Goal: Task Accomplishment & Management: Manage account settings

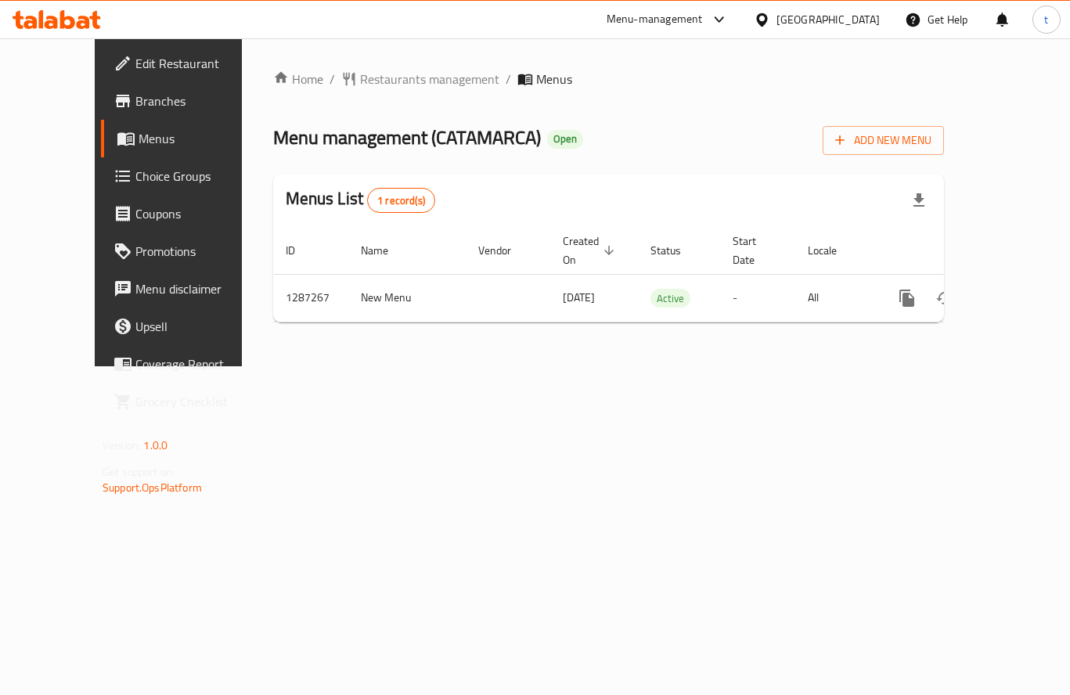
click at [114, 162] on link "Choice Groups" at bounding box center [187, 176] width 172 height 38
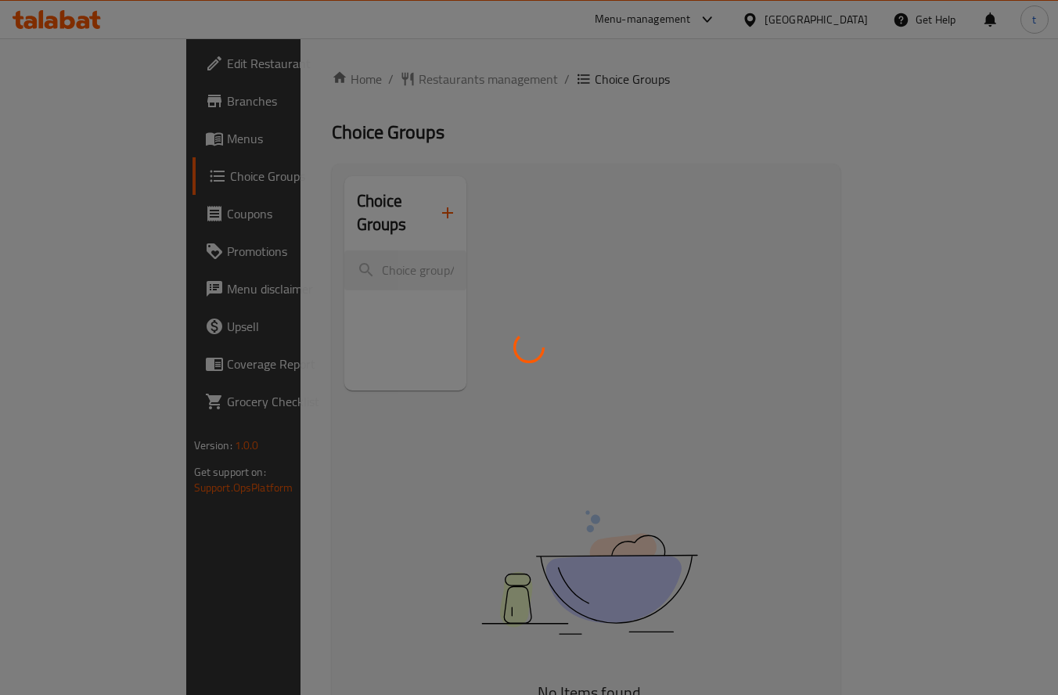
click at [633, 125] on div at bounding box center [529, 347] width 1058 height 695
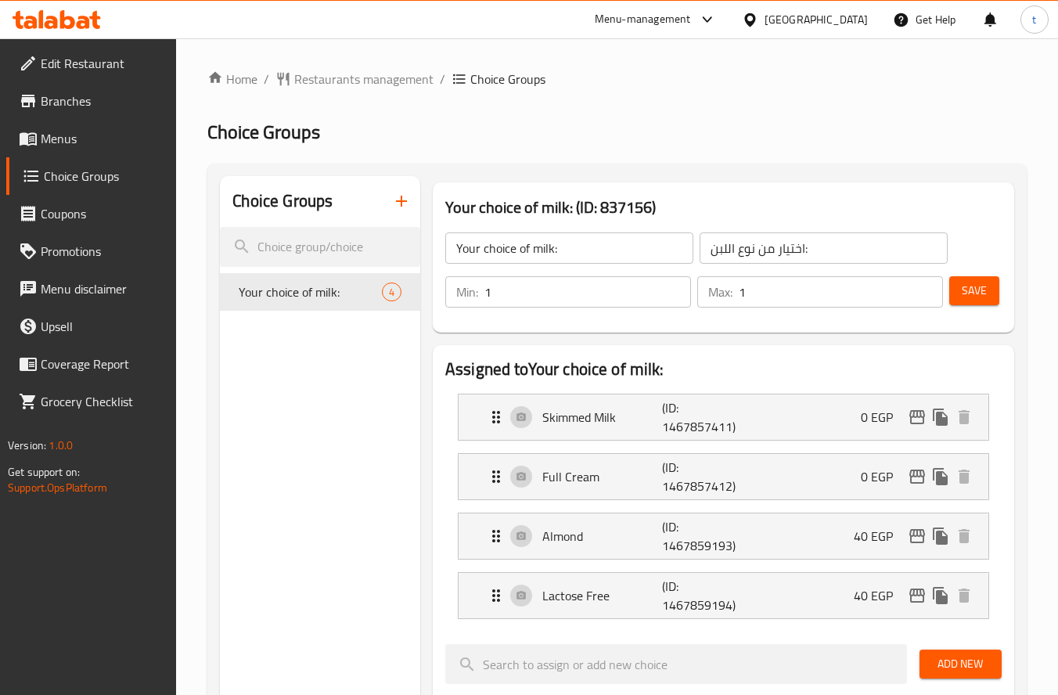
click at [607, 153] on div "Home / Restaurants management / Choice Groups Choice Groups Choice Groups Your …" at bounding box center [617, 689] width 820 height 1239
click at [402, 85] on span "Restaurants management" at bounding box center [363, 79] width 139 height 19
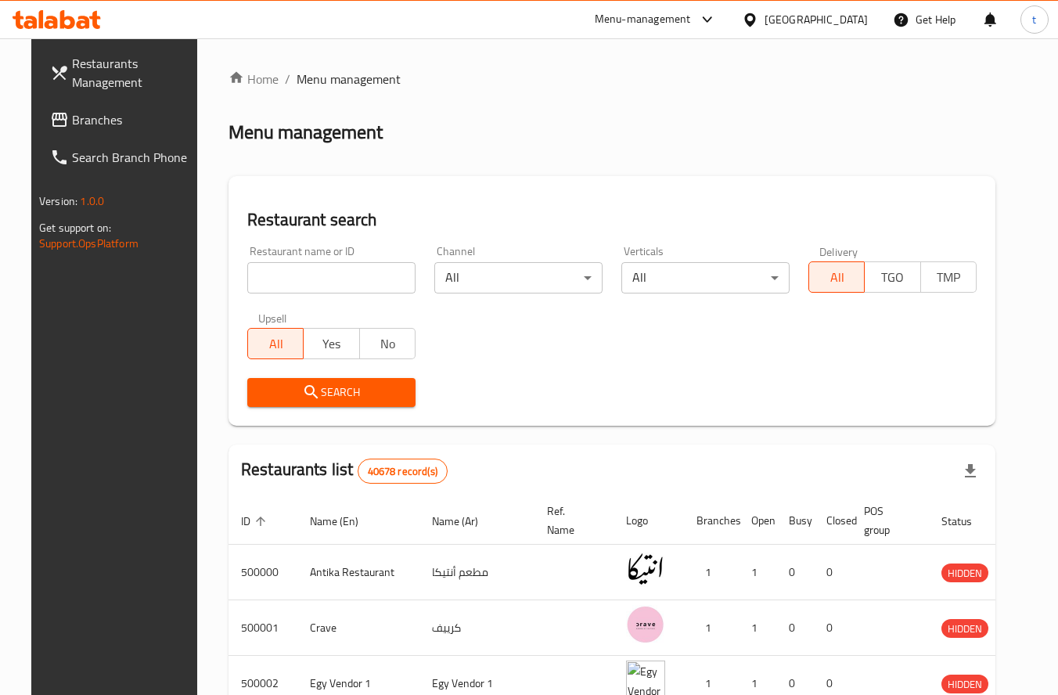
click at [93, 103] on div at bounding box center [529, 347] width 1058 height 695
click at [72, 117] on span "Branches" at bounding box center [134, 119] width 124 height 19
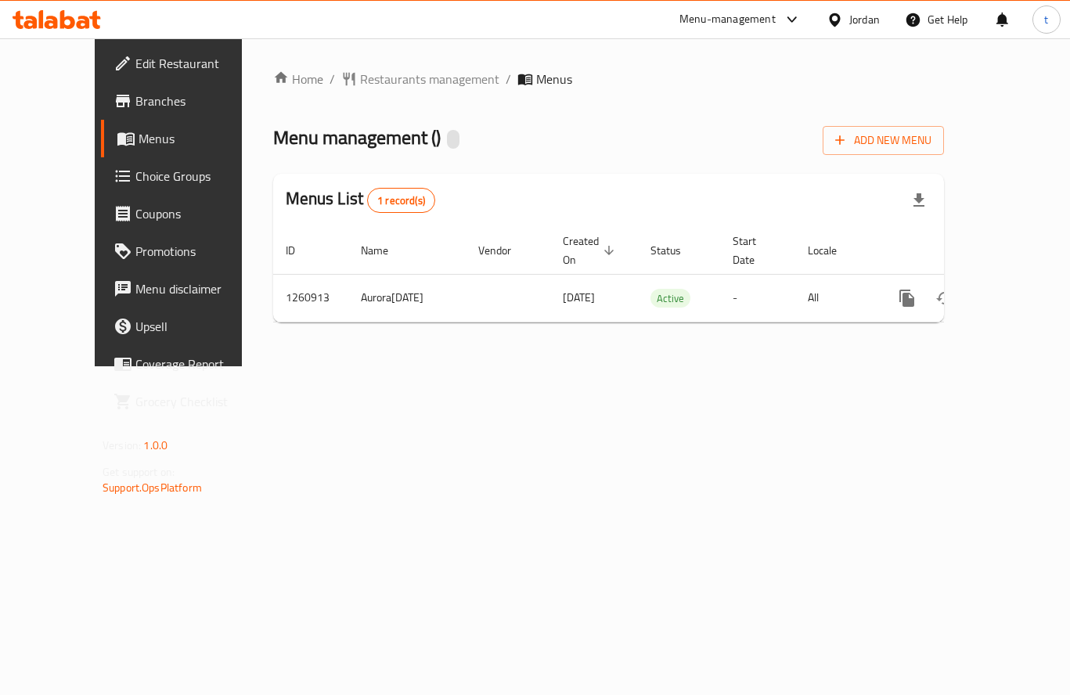
click at [135, 176] on span "Choice Groups" at bounding box center [197, 176] width 125 height 19
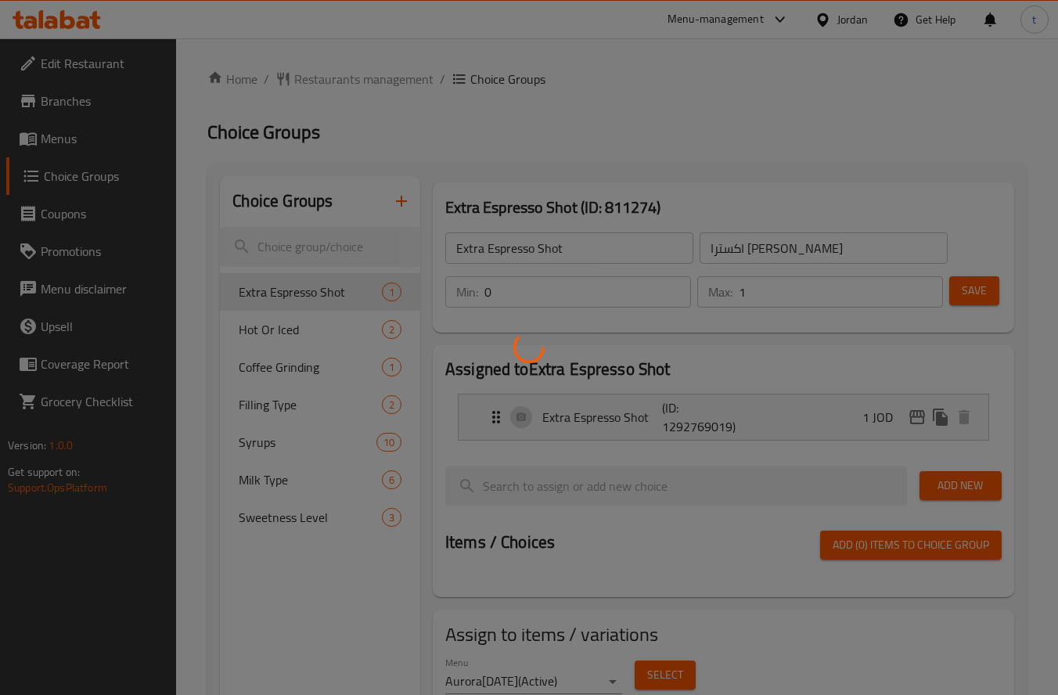
click at [308, 377] on div at bounding box center [529, 347] width 1058 height 695
click at [289, 351] on div at bounding box center [529, 347] width 1058 height 695
click at [296, 366] on div at bounding box center [529, 347] width 1058 height 695
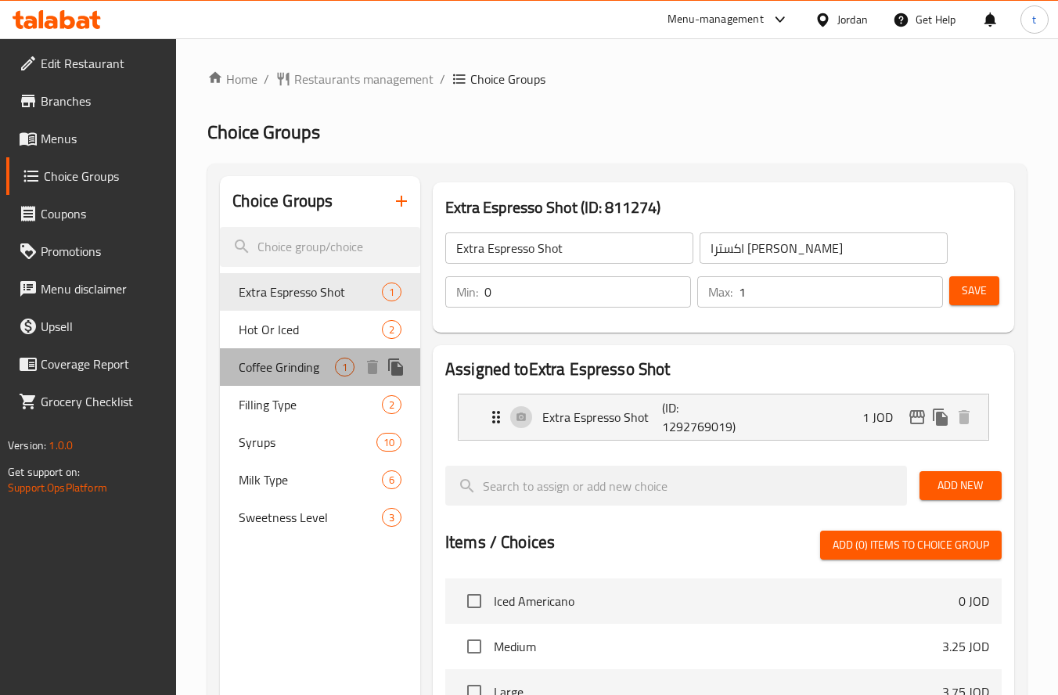
click at [296, 366] on span "Coffee Grinding" at bounding box center [287, 367] width 96 height 19
type input "Coffee Grinding"
type input "طحن القهوة"
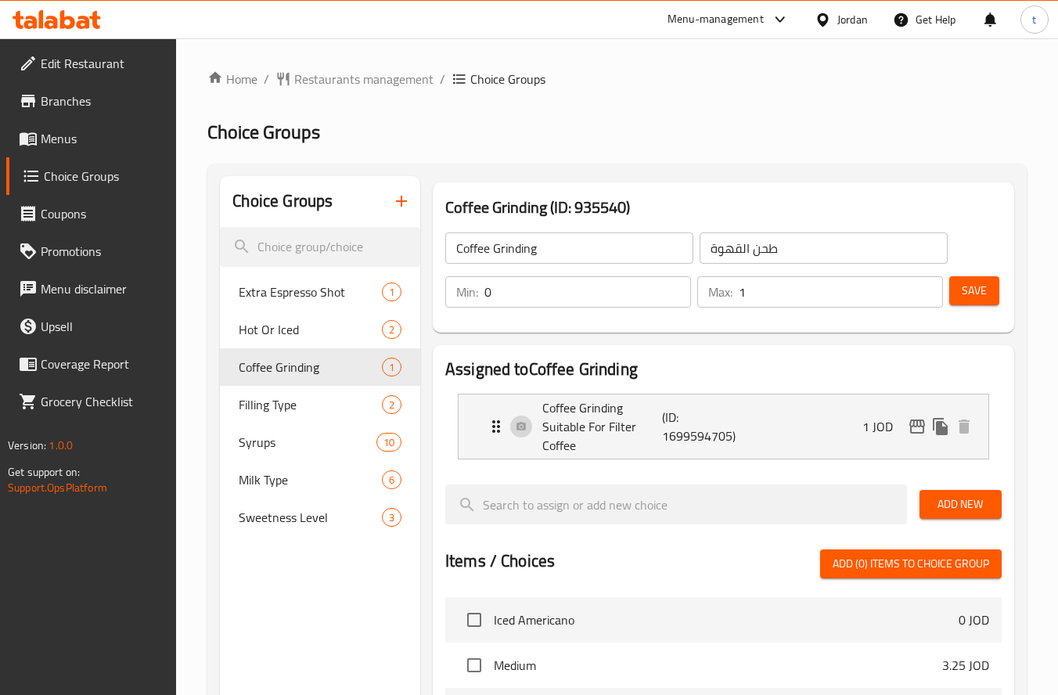
click at [634, 152] on div "Home / Restaurants management / Choice Groups Choice Groups Choice Groups Extra…" at bounding box center [617, 609] width 820 height 1079
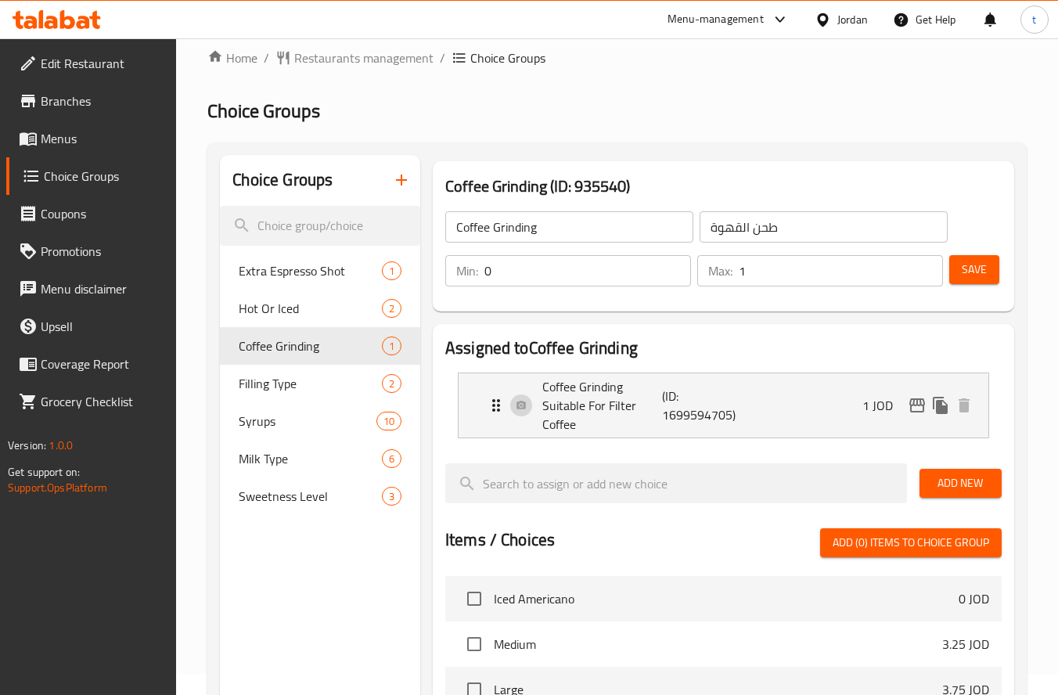
scroll to position [16, 0]
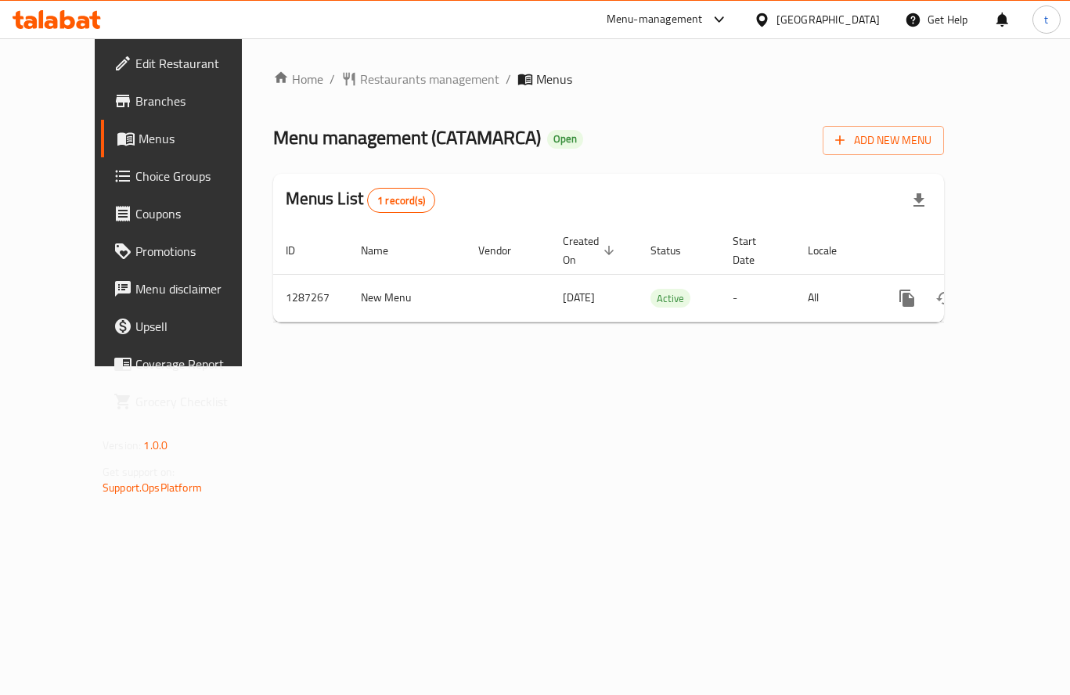
click at [135, 178] on span "Choice Groups" at bounding box center [197, 176] width 125 height 19
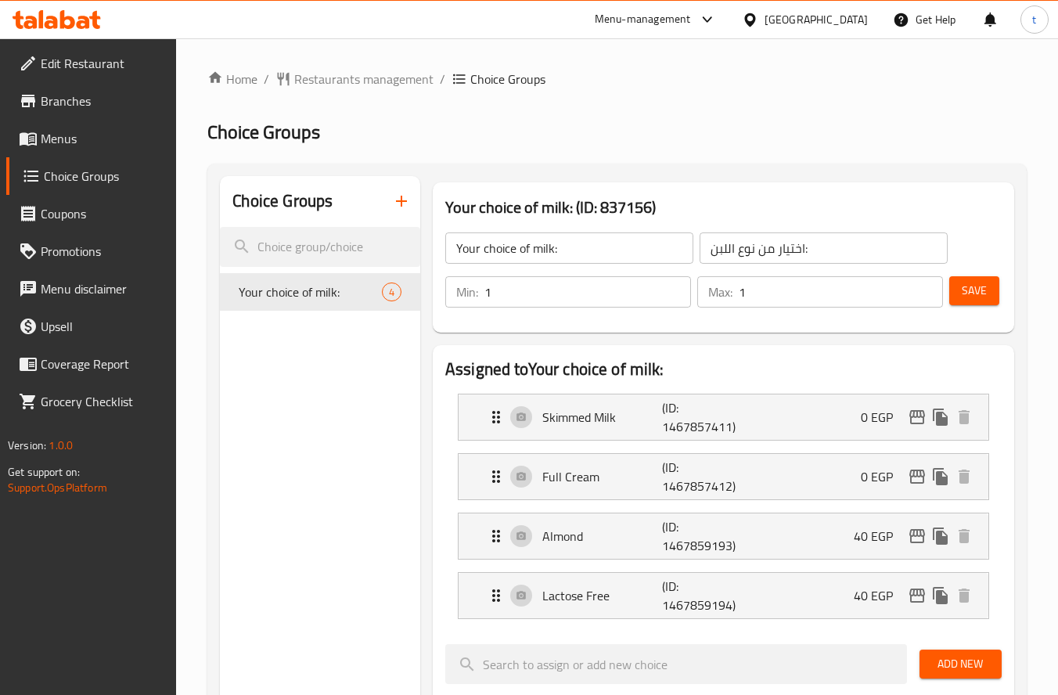
click at [799, 115] on div "Home / Restaurants management / Choice Groups Choice Groups Choice Groups Your …" at bounding box center [617, 689] width 820 height 1239
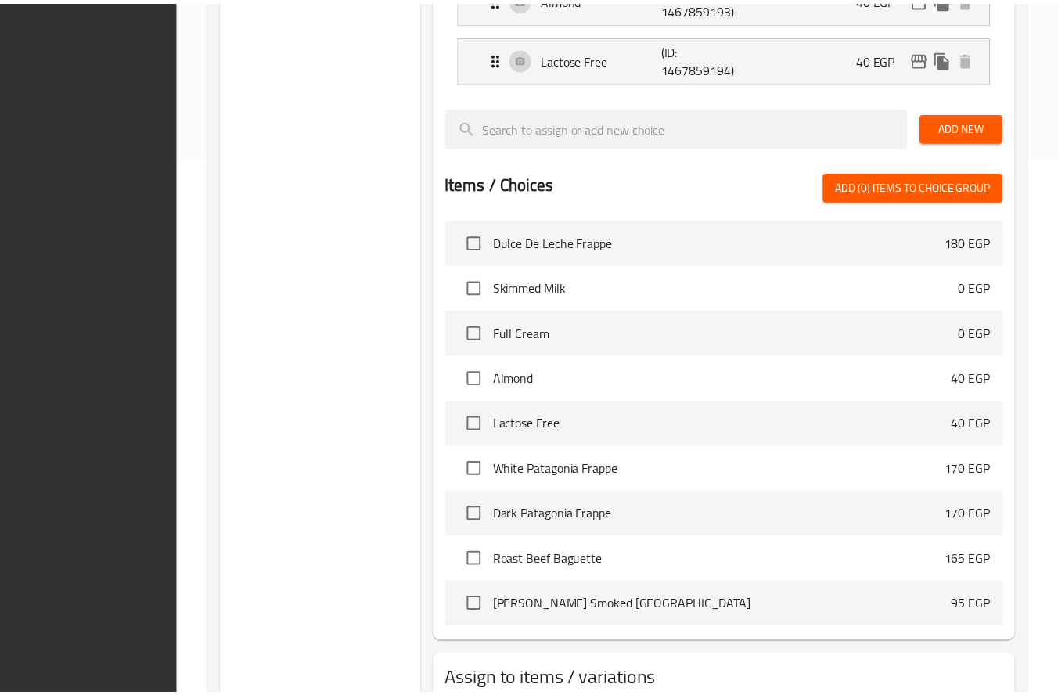
scroll to position [645, 0]
